Goal: Information Seeking & Learning: Get advice/opinions

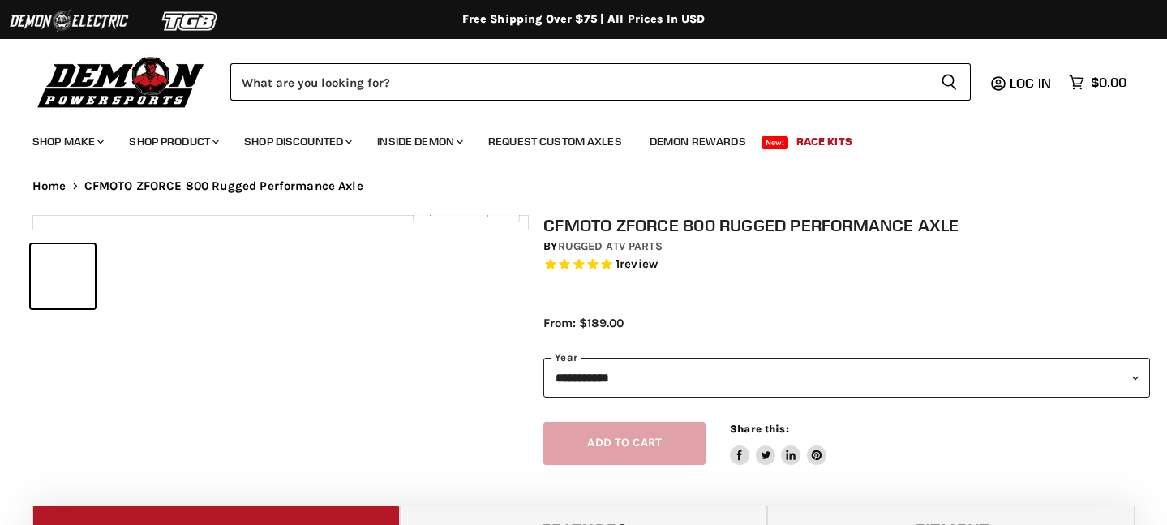
select select "******"
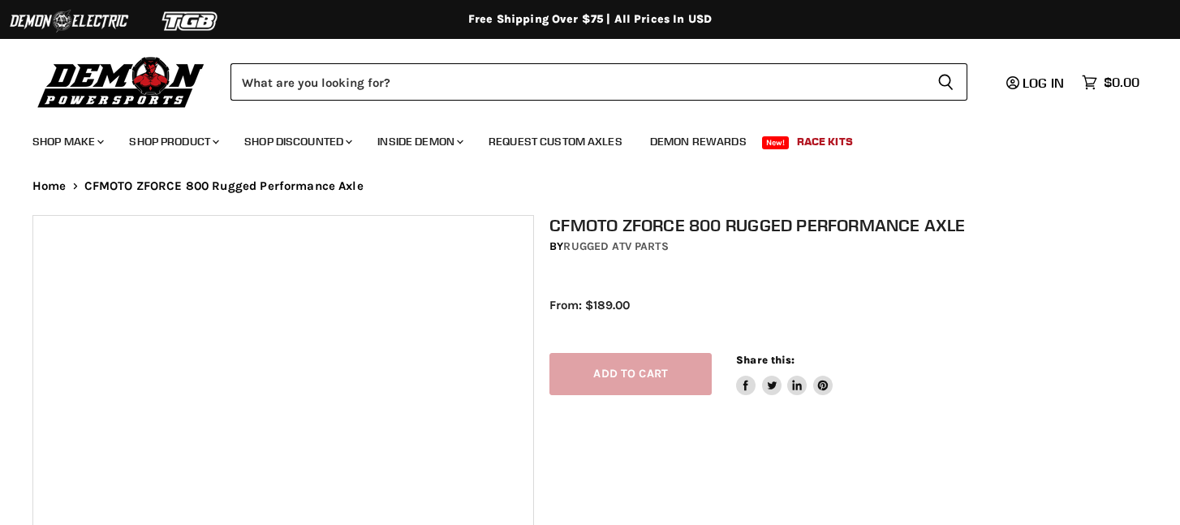
select select "******"
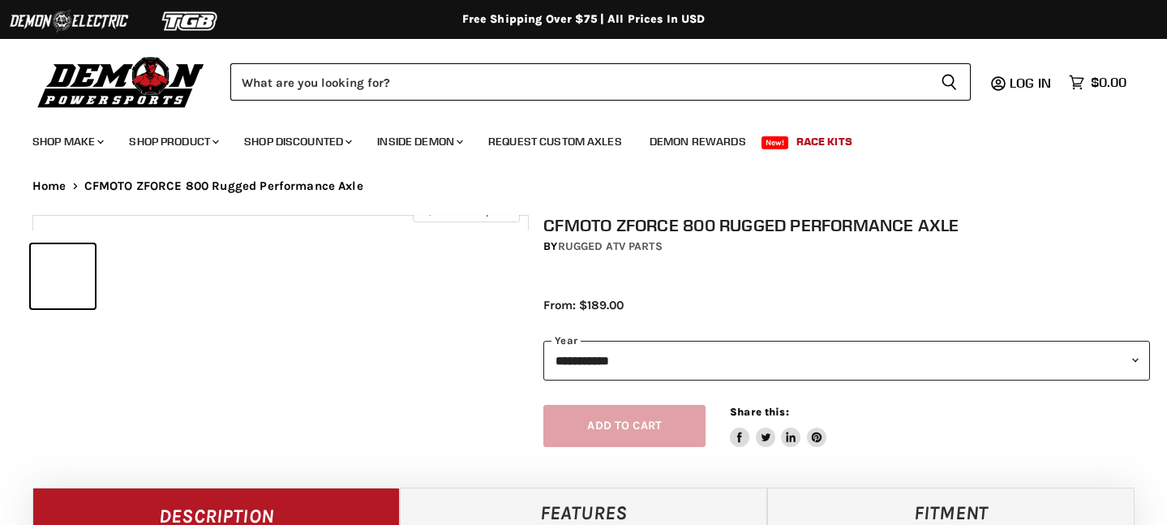
select select "******"
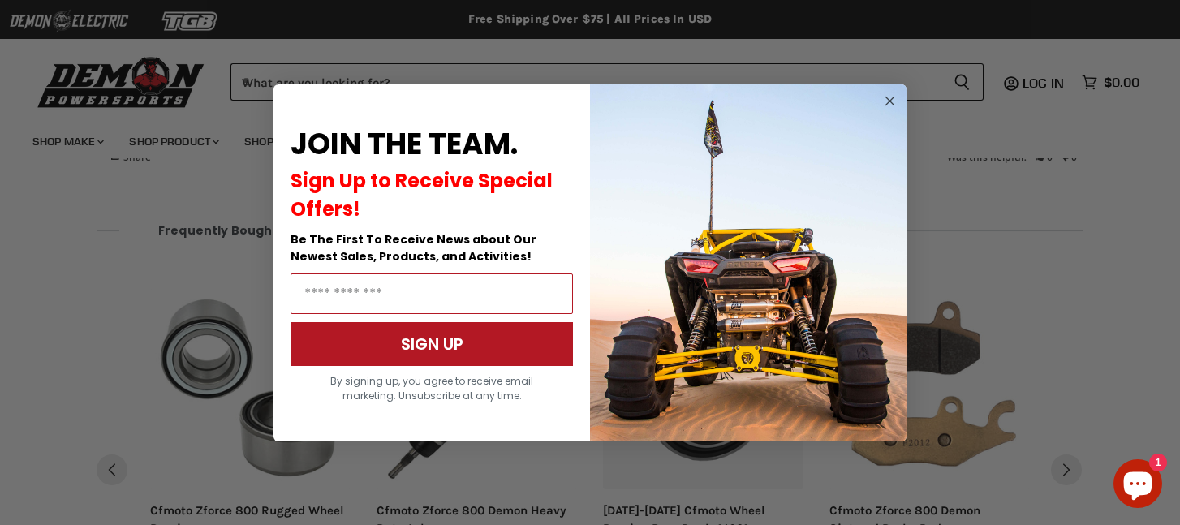
scroll to position [1511, 0]
